Goal: Information Seeking & Learning: Learn about a topic

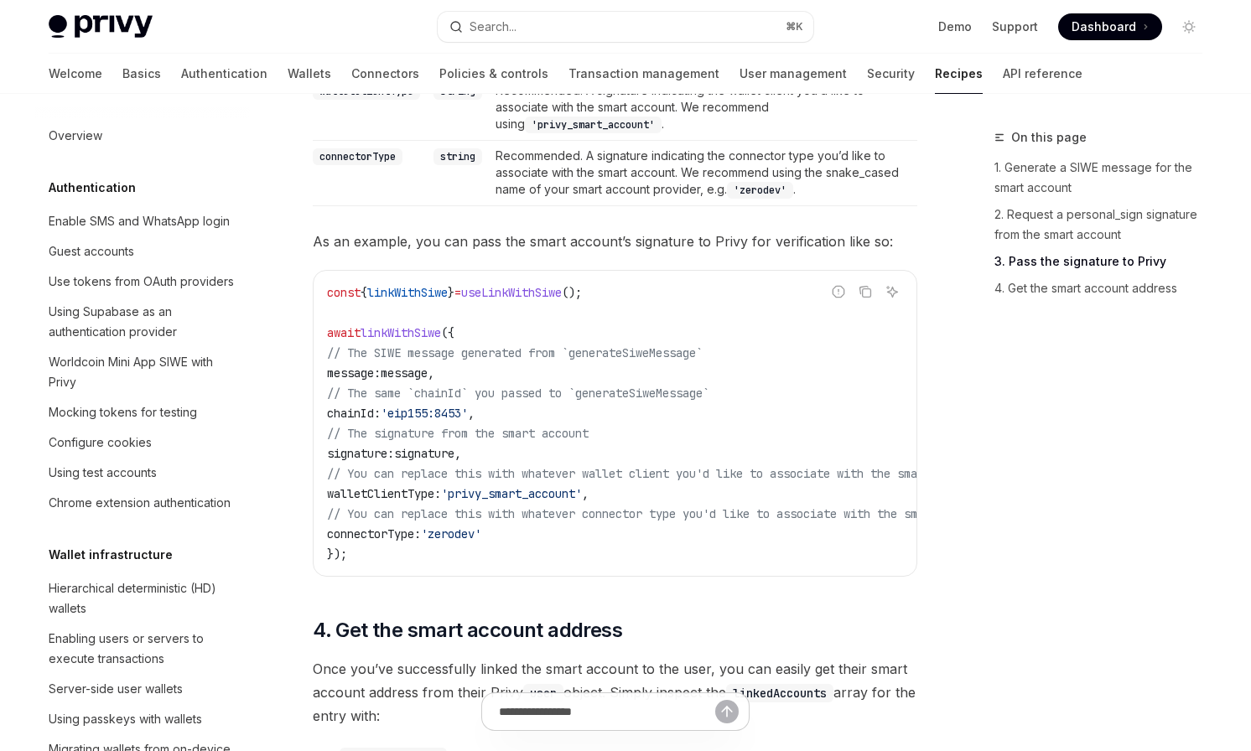
scroll to position [458, 0]
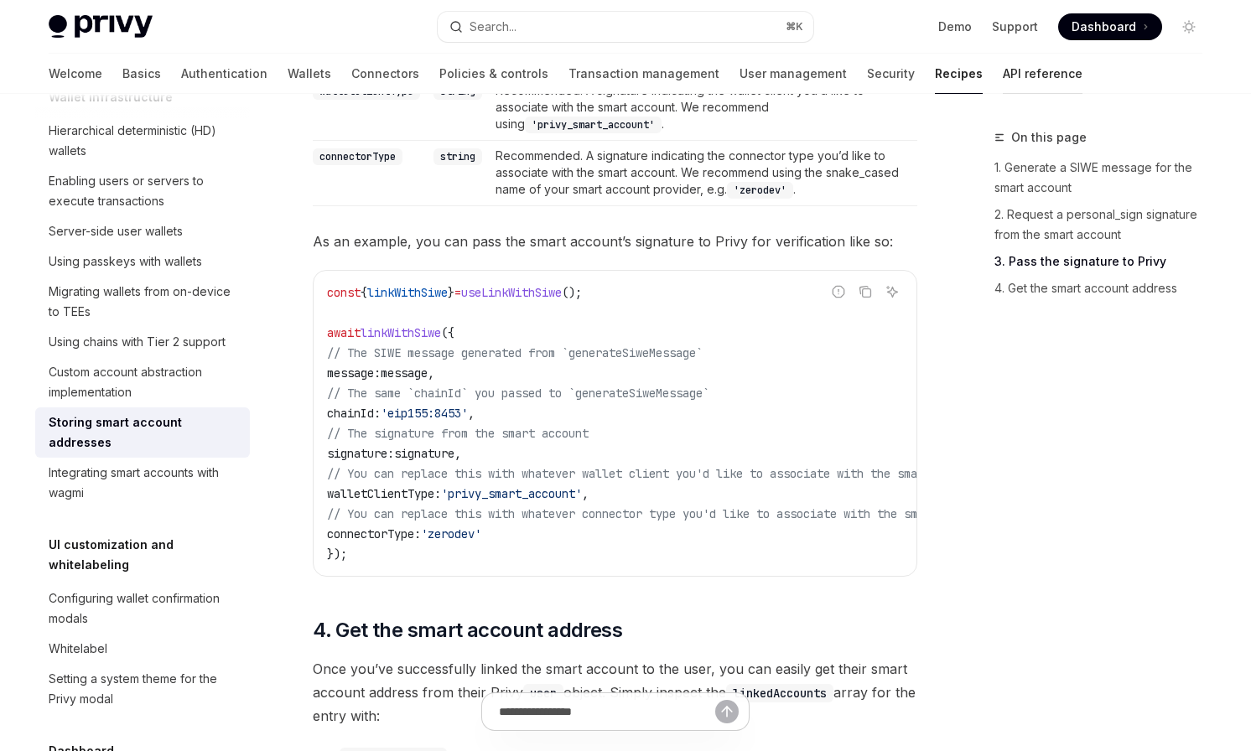
click at [1003, 90] on link "API reference" at bounding box center [1043, 74] width 80 height 40
type textarea "*"
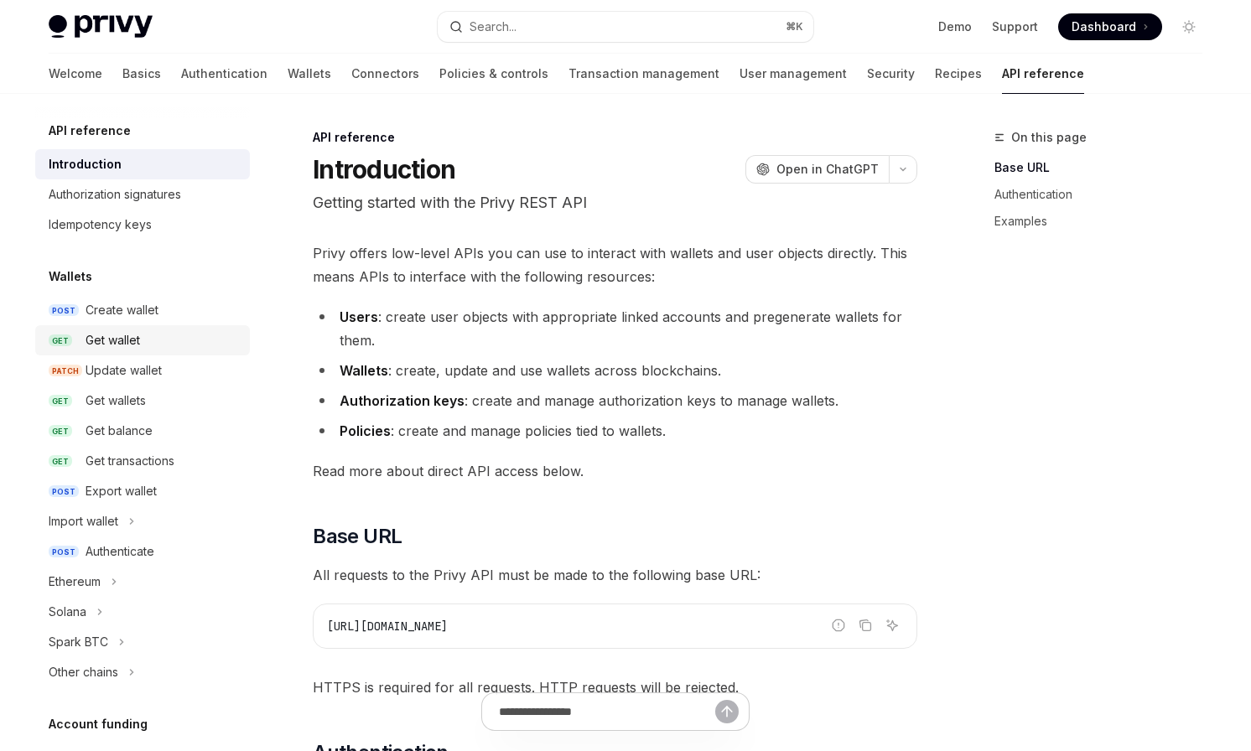
click at [144, 333] on div "Get wallet" at bounding box center [163, 340] width 154 height 20
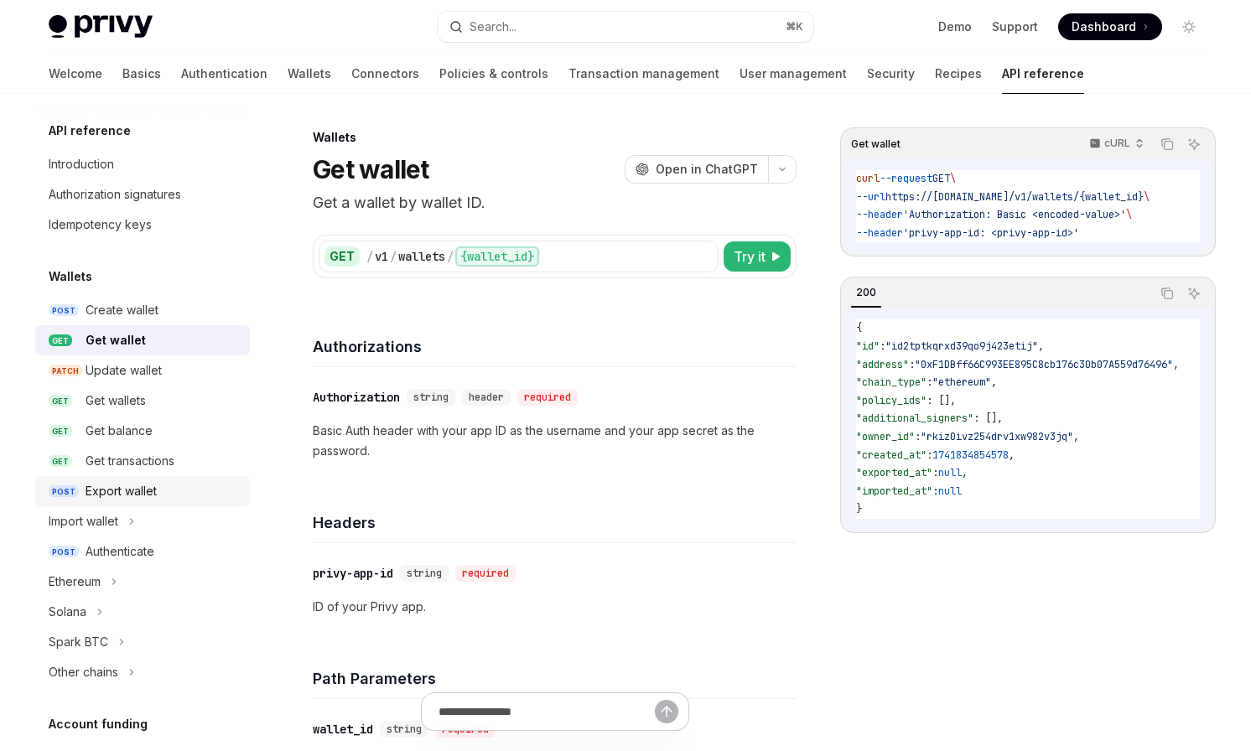
click at [140, 495] on div "Export wallet" at bounding box center [121, 491] width 71 height 20
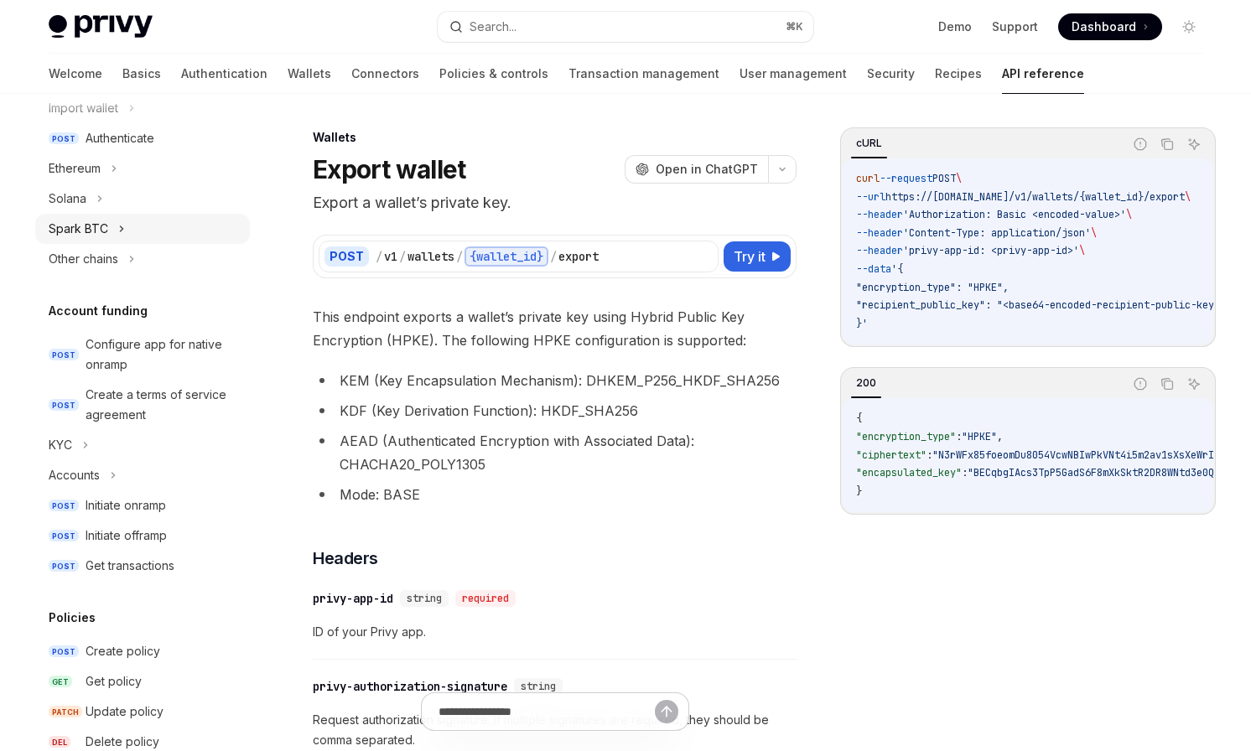
scroll to position [424, 0]
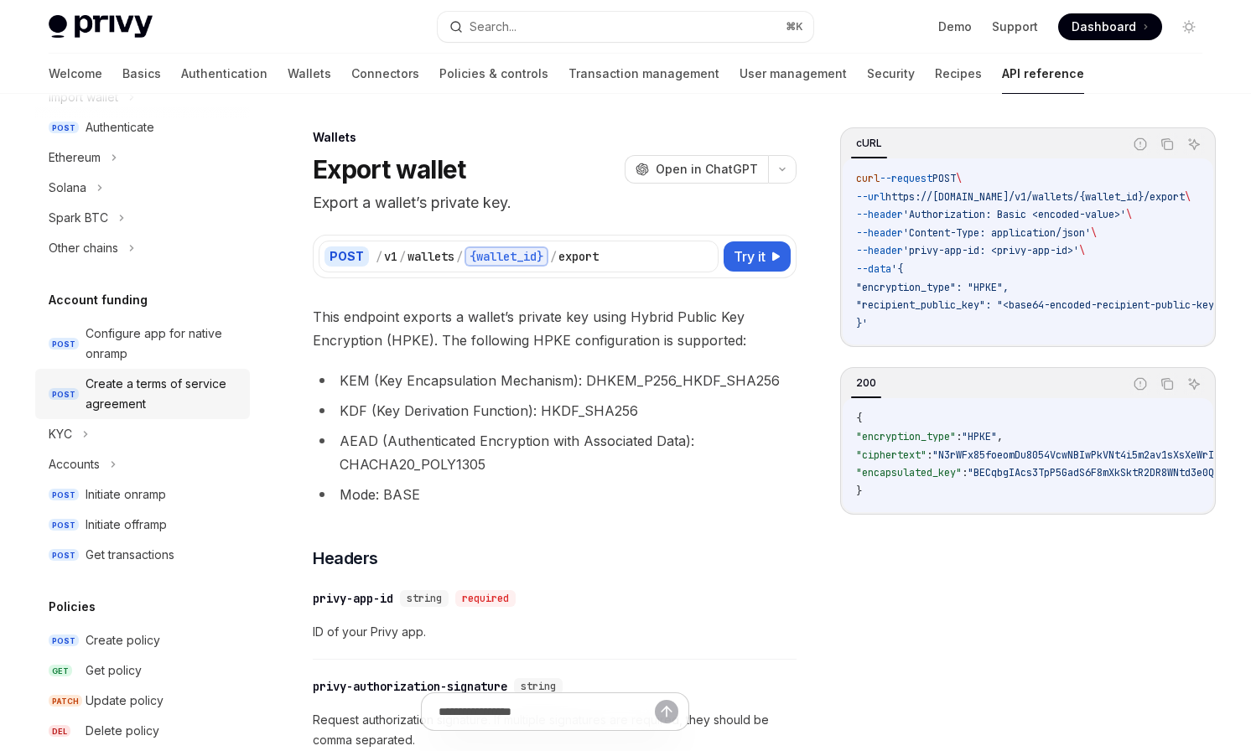
click at [123, 412] on div "Create a terms of service agreement" at bounding box center [163, 394] width 154 height 40
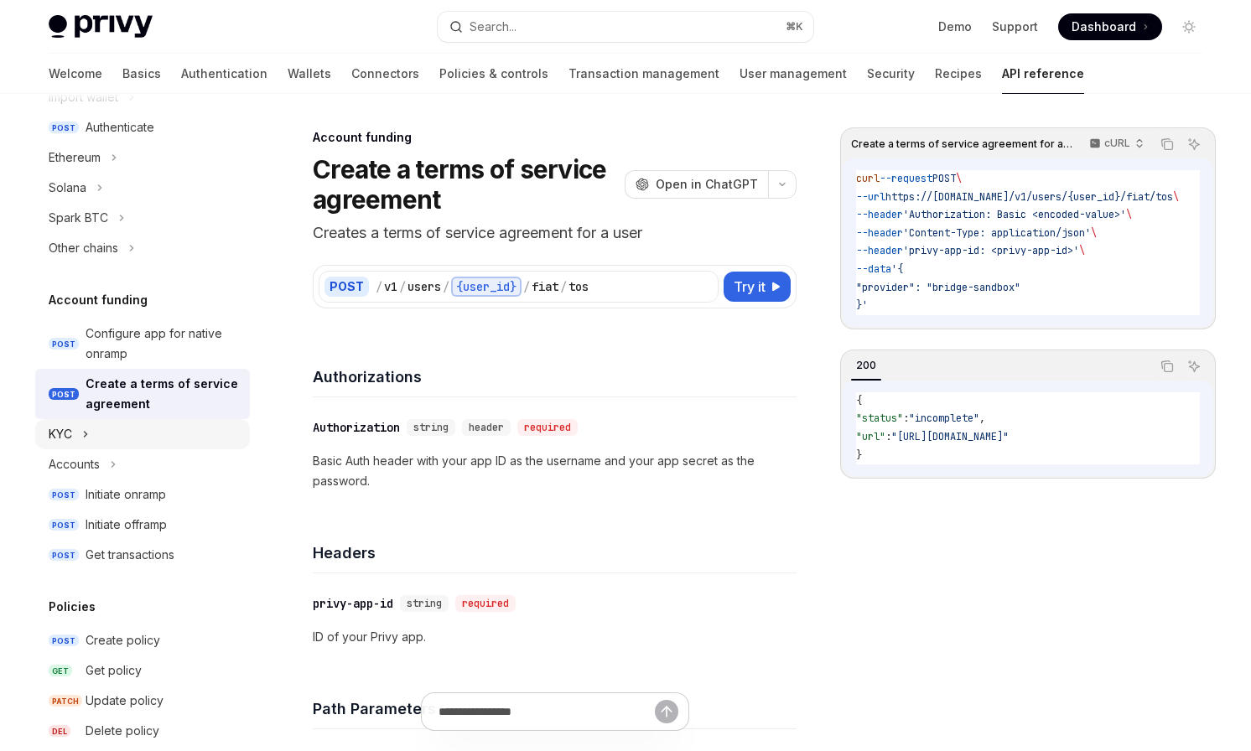
click at [107, 430] on button "KYC" at bounding box center [142, 434] width 215 height 30
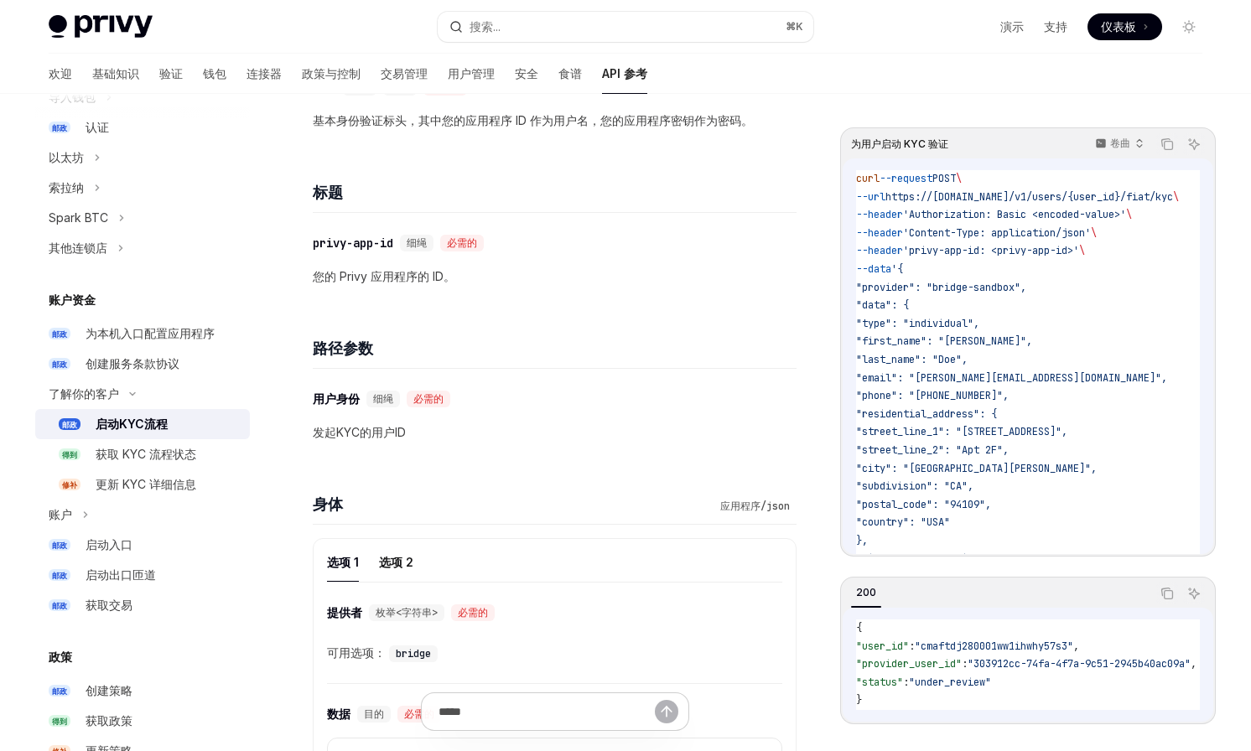
scroll to position [324, 0]
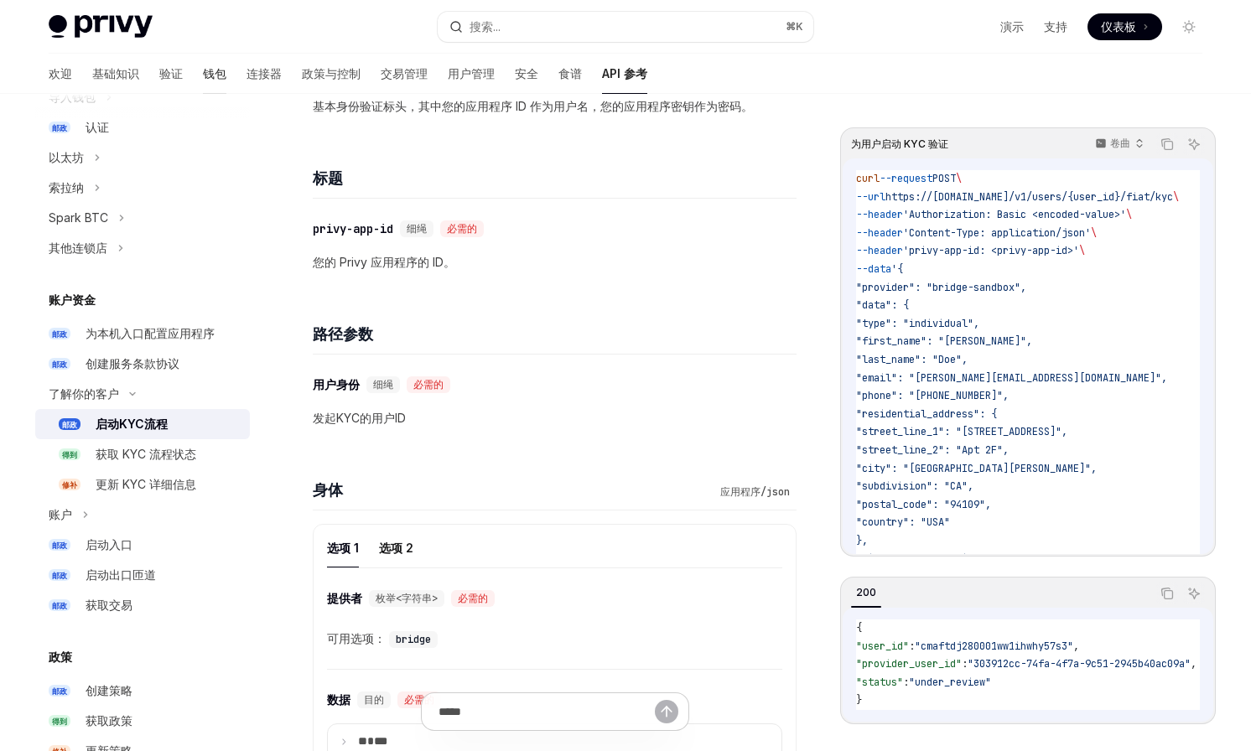
click at [203, 86] on link "钱包" at bounding box center [214, 74] width 23 height 40
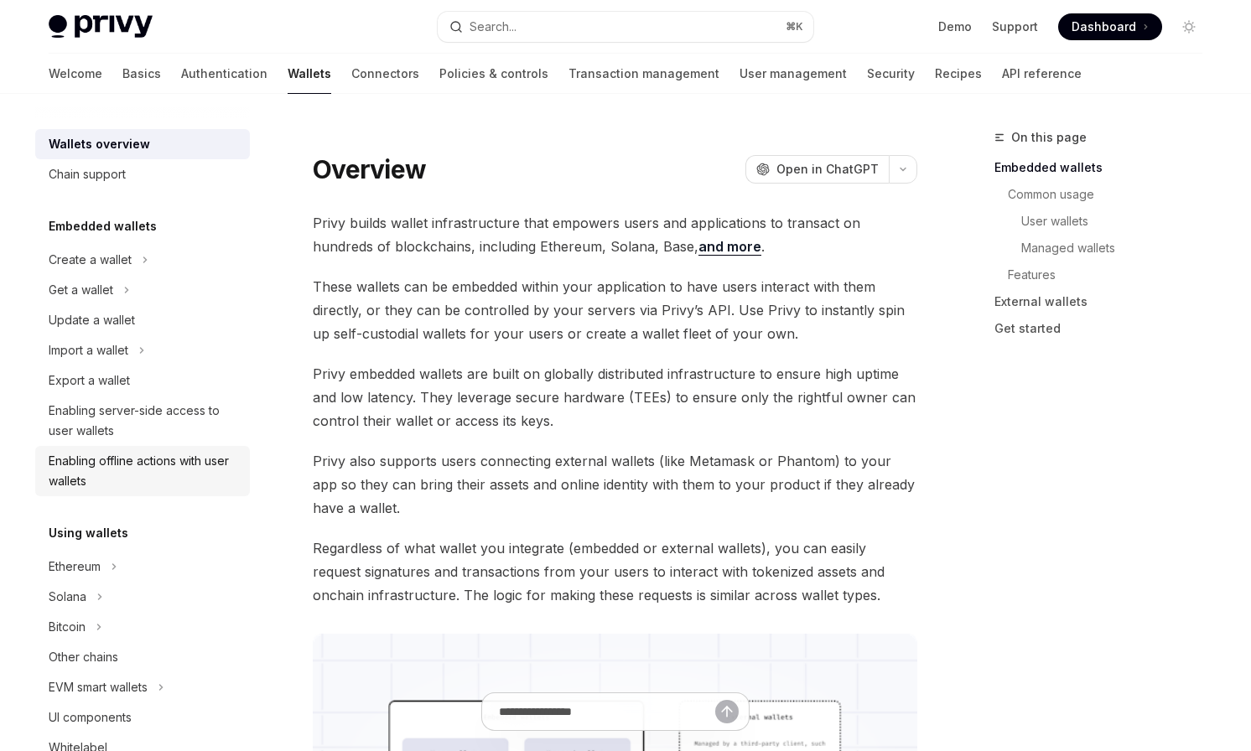
scroll to position [649, 0]
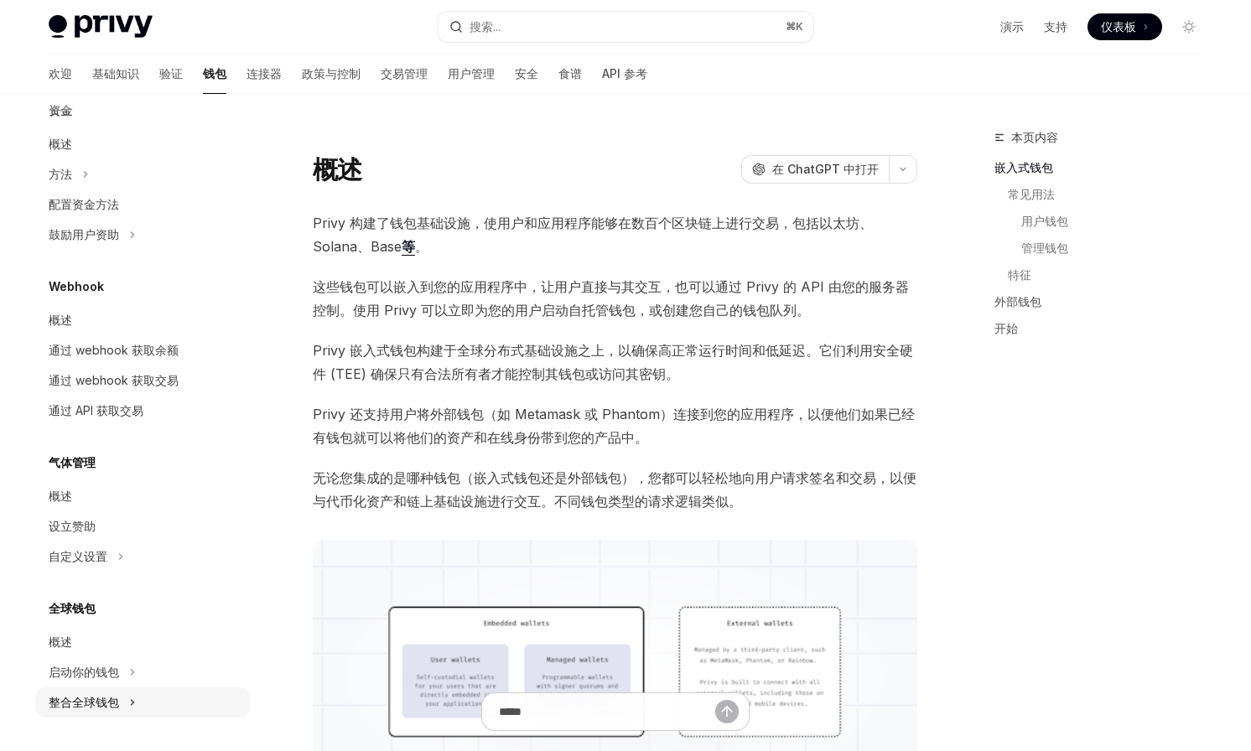
click at [81, 688] on button "整合全球钱包" at bounding box center [142, 702] width 215 height 30
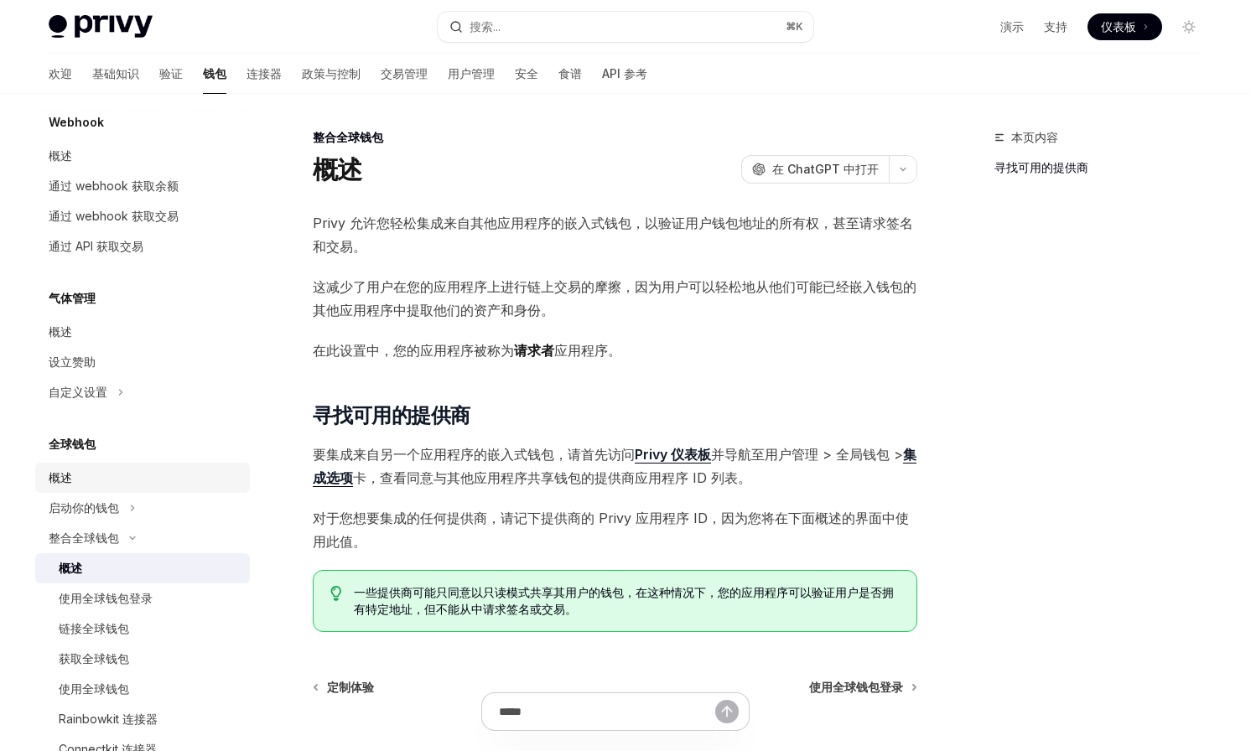
scroll to position [860, 0]
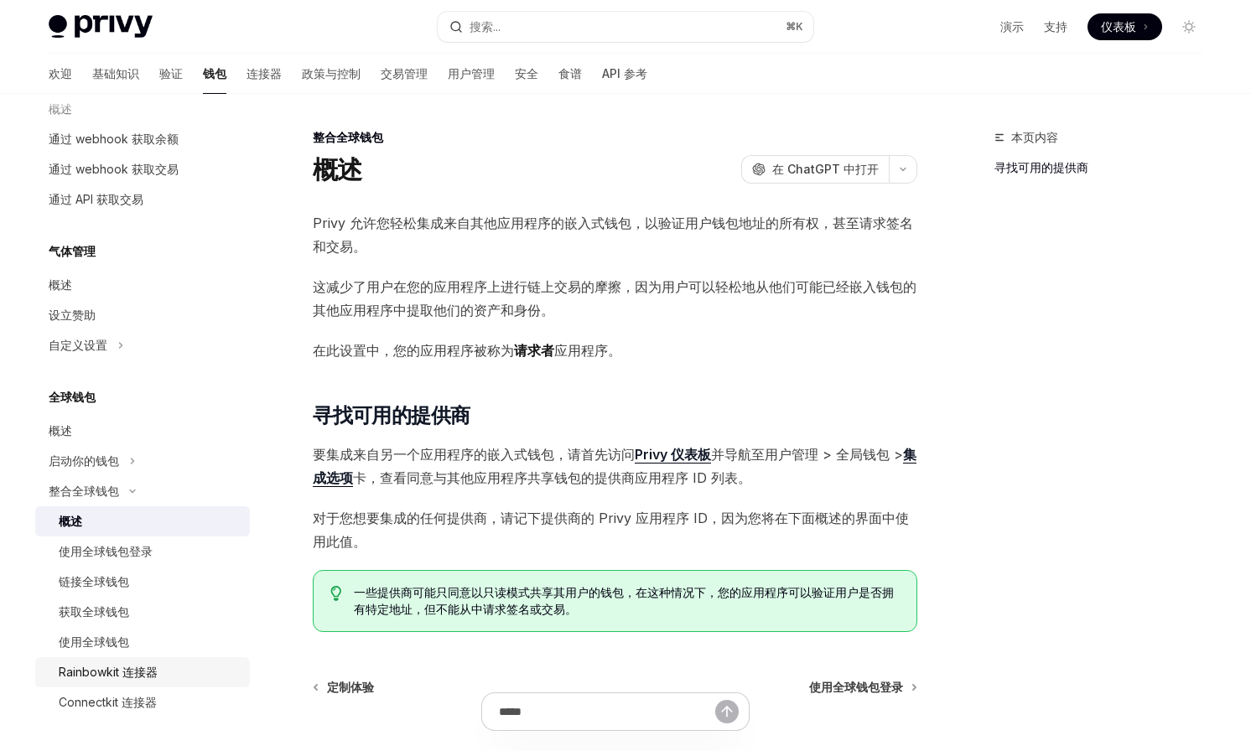
click at [127, 663] on div "Rainbowkit 连接器" at bounding box center [108, 672] width 99 height 20
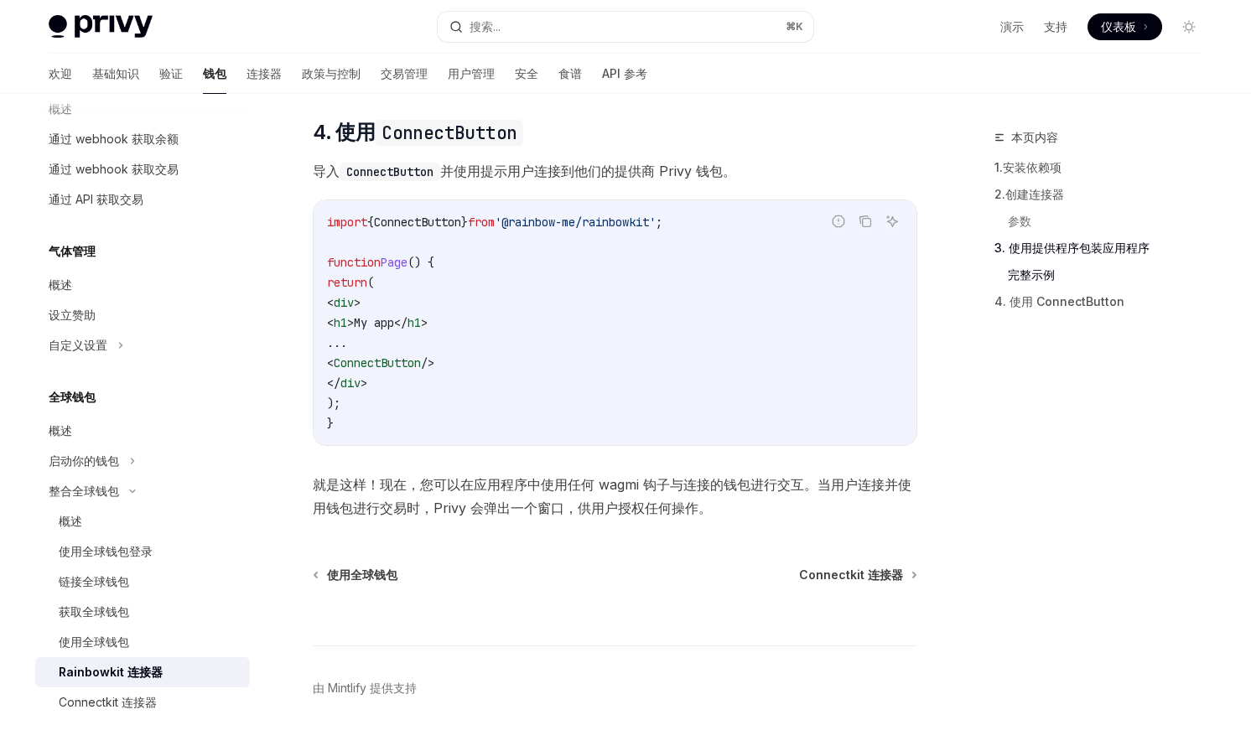
scroll to position [3992, 0]
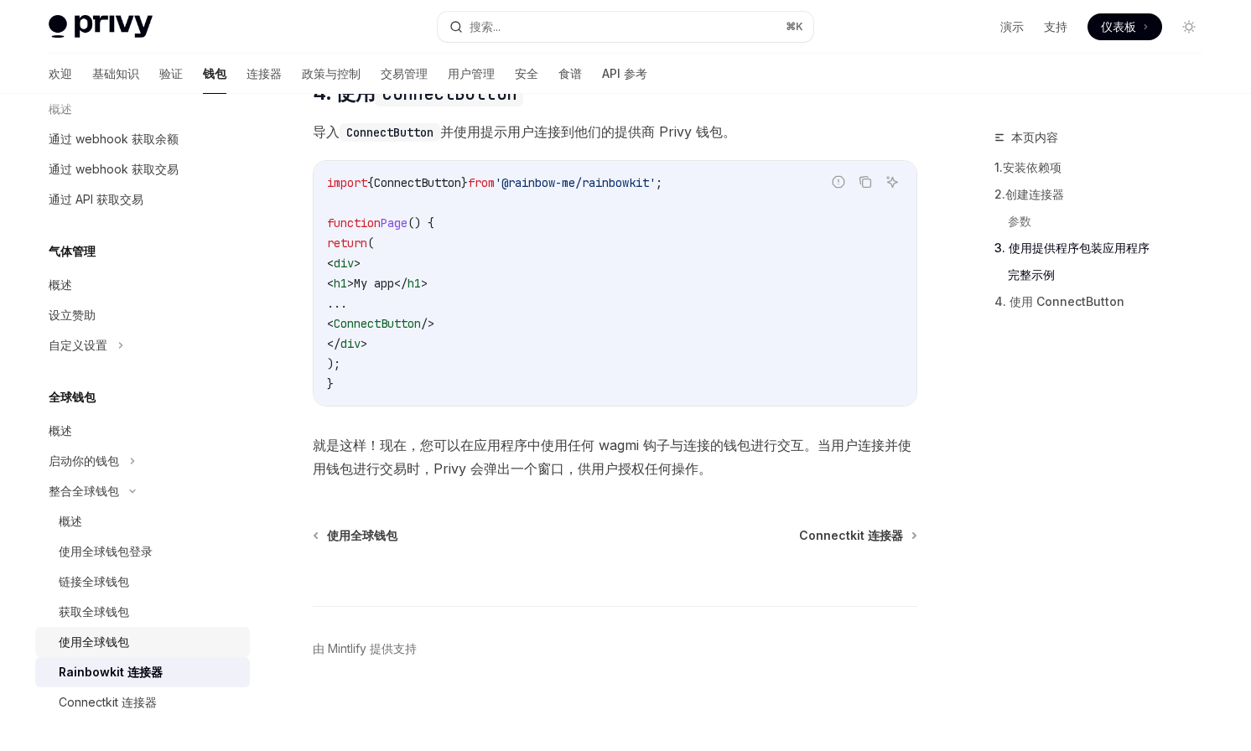
click at [126, 654] on link "使用全球钱包" at bounding box center [142, 642] width 215 height 30
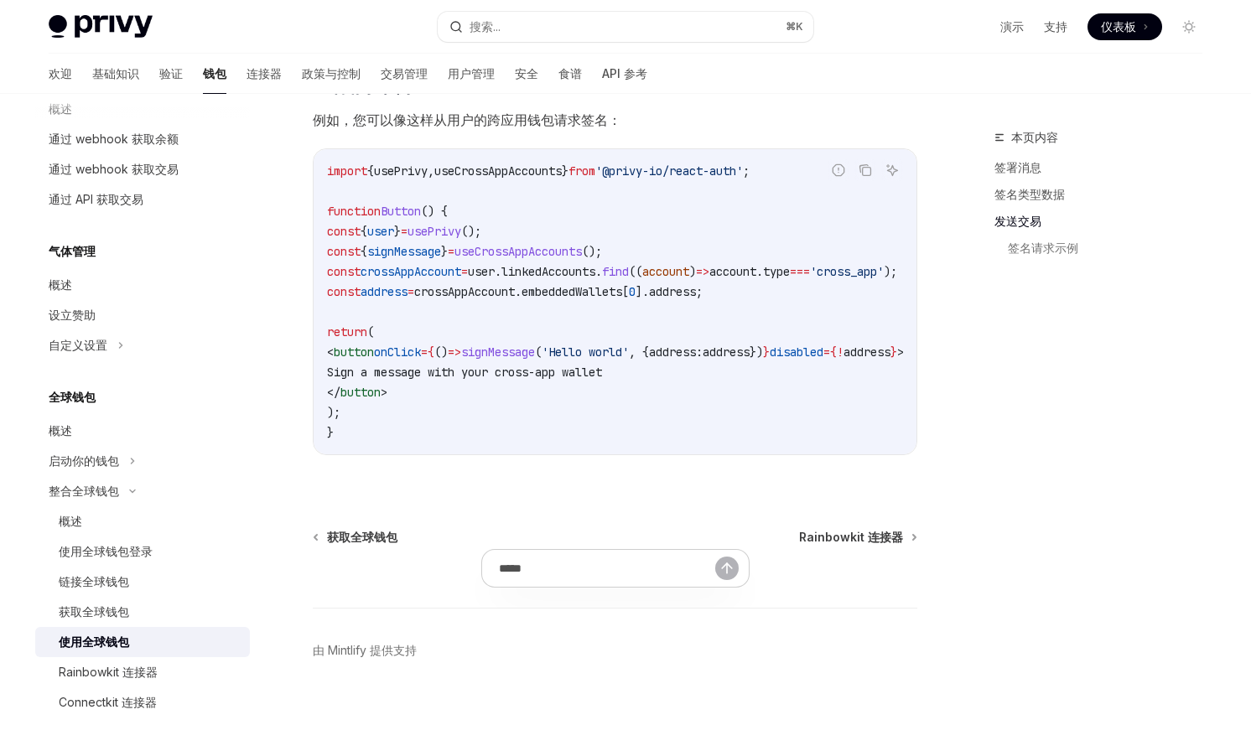
scroll to position [2689, 0]
click at [127, 609] on font "获取全球钱包" at bounding box center [94, 611] width 70 height 14
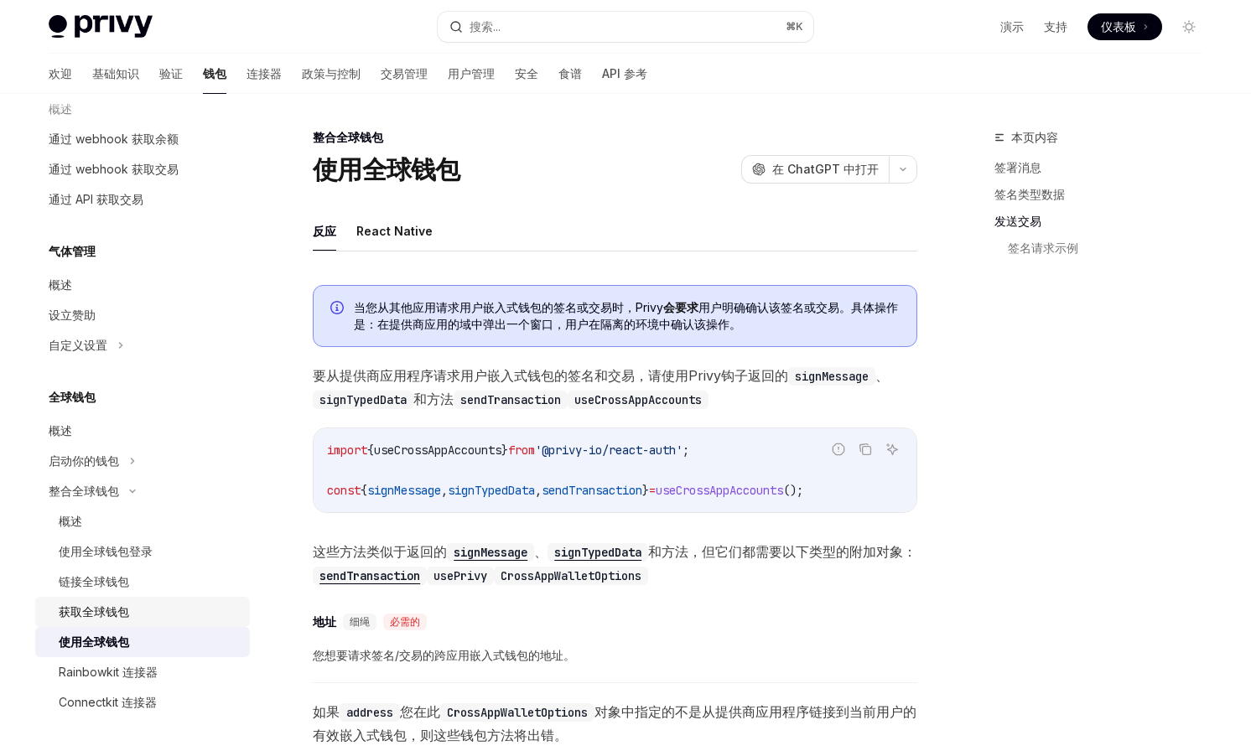
type textarea "*"
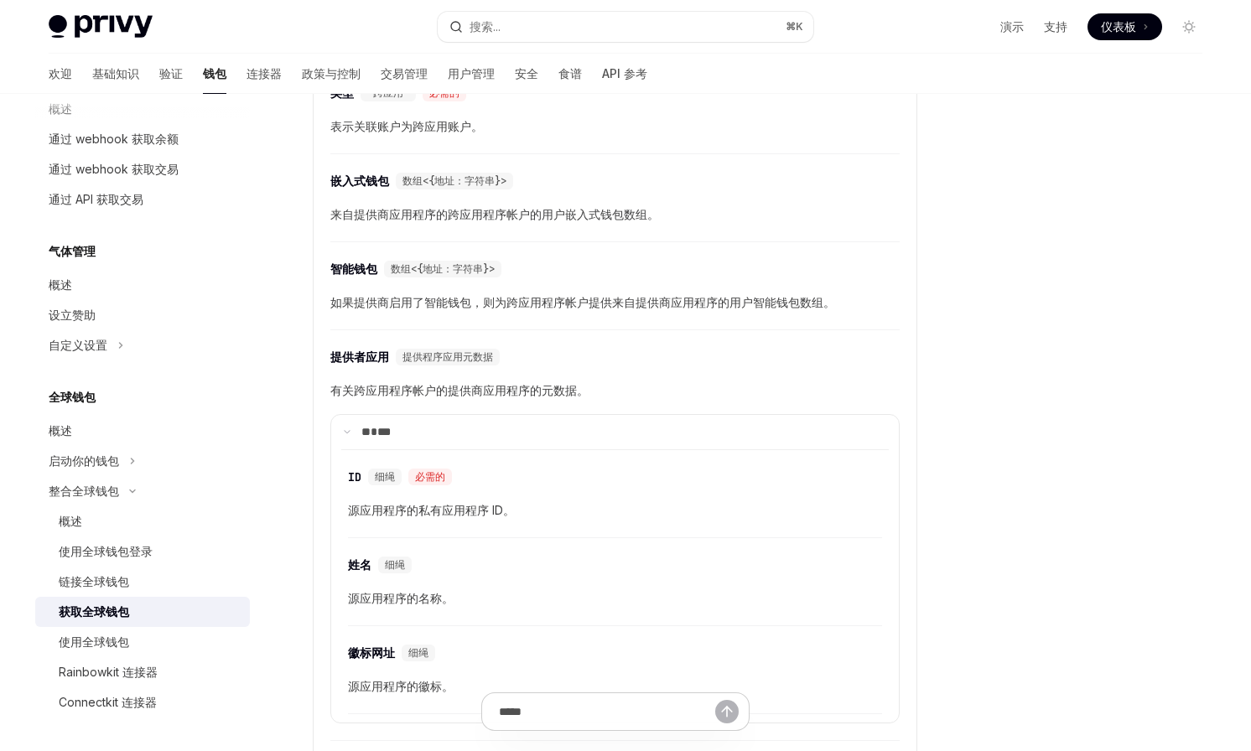
scroll to position [325, 0]
